Goal: Task Accomplishment & Management: Use online tool/utility

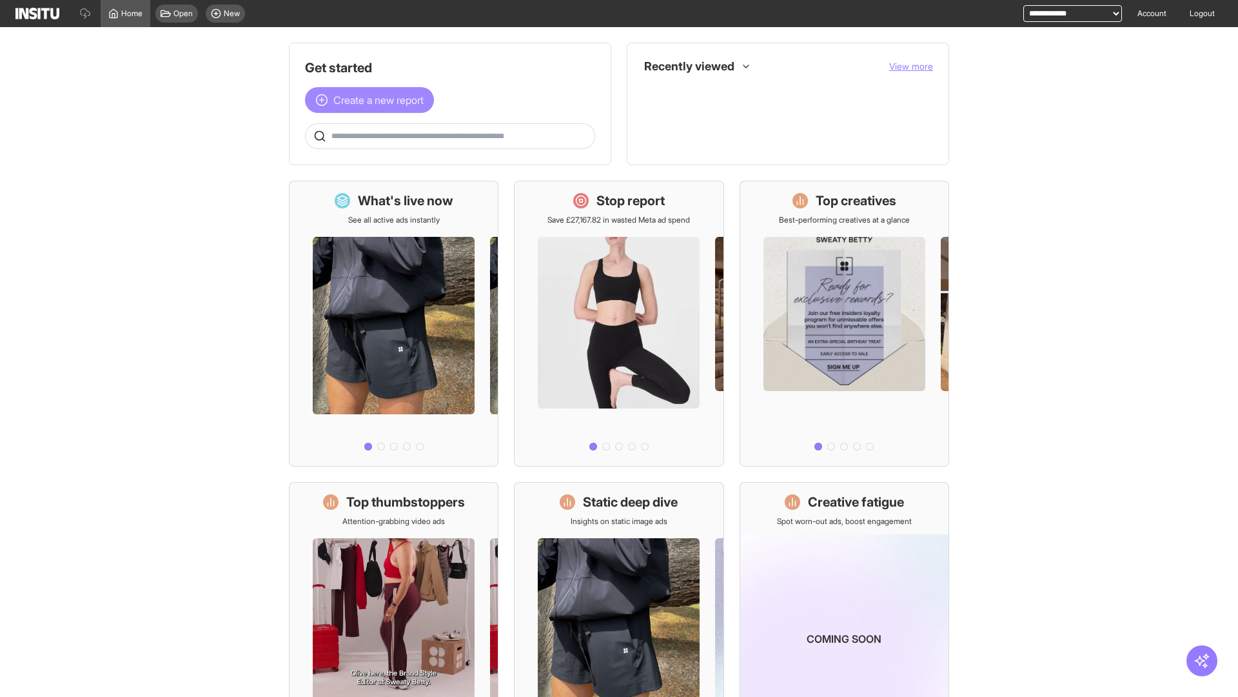
click at [373, 100] on span "Create a new report" at bounding box center [378, 99] width 90 height 15
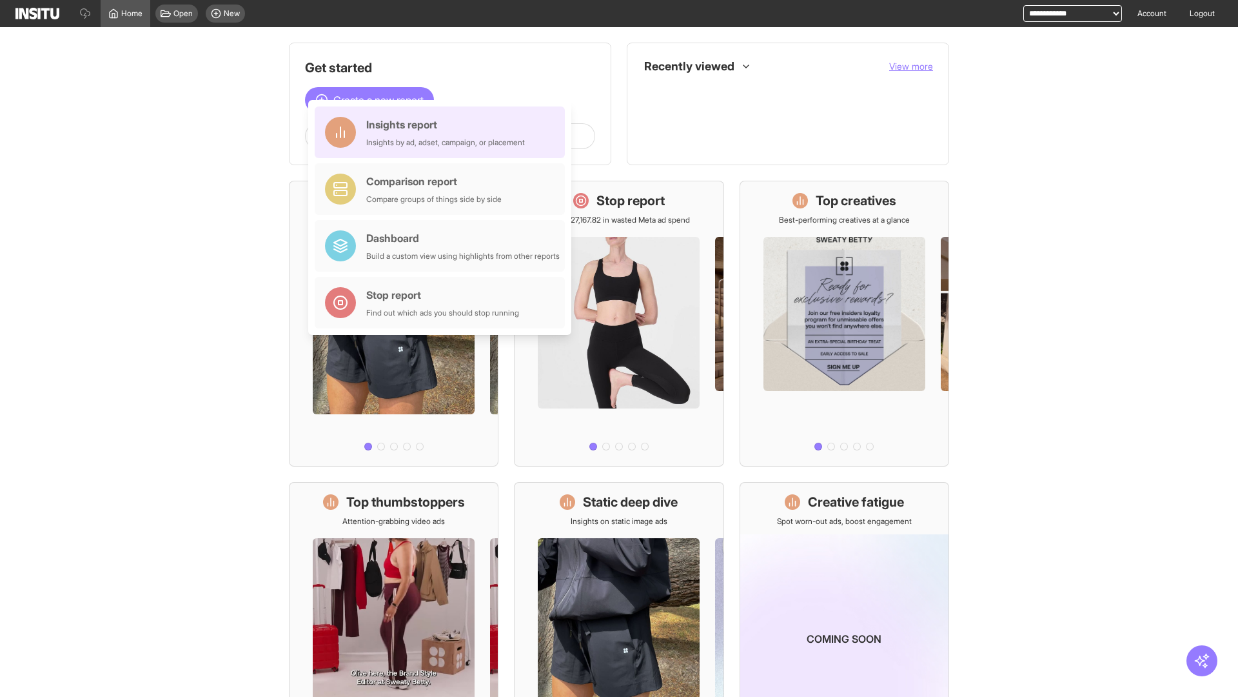
click at [443, 132] on div "Insights report Insights by ad, adset, campaign, or placement" at bounding box center [445, 132] width 159 height 31
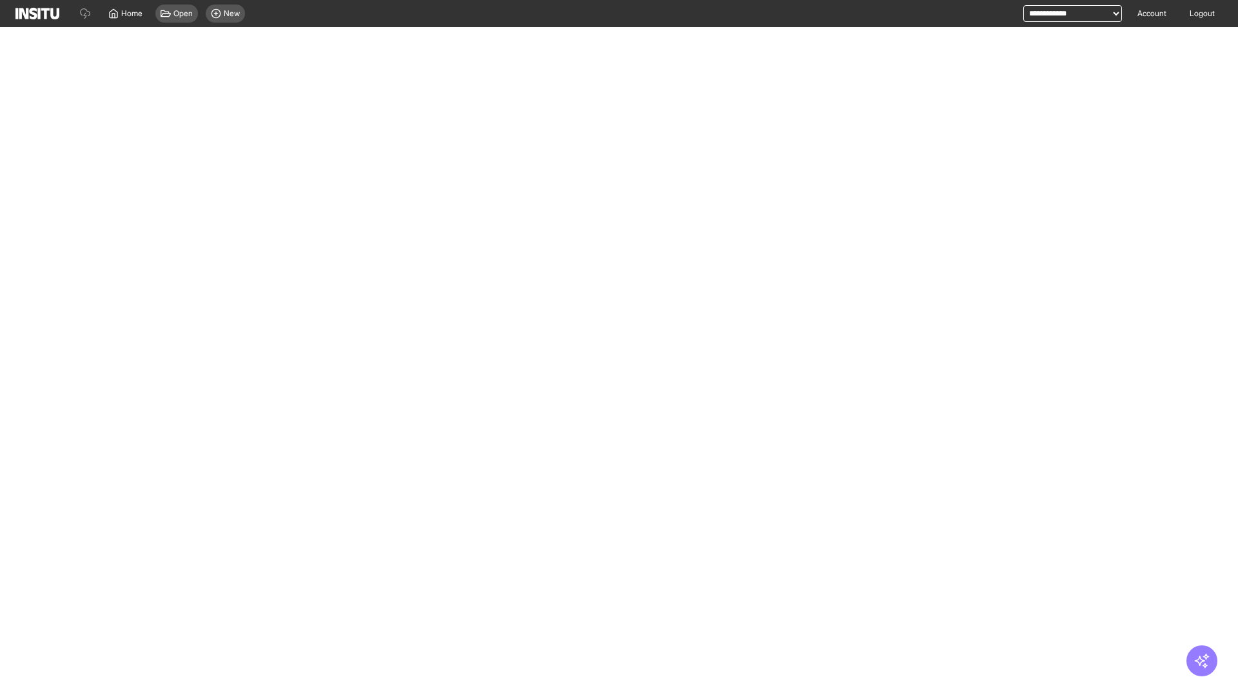
select select "**"
